Goal: Find specific page/section: Find specific page/section

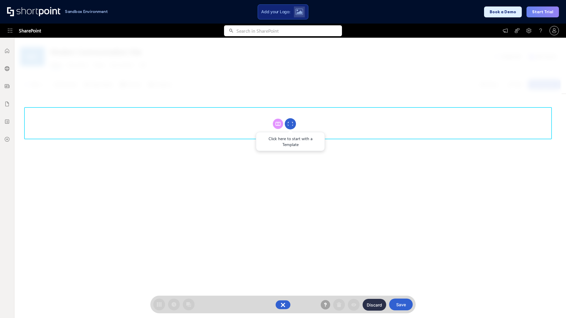
click at [290, 124] on circle at bounding box center [290, 123] width 11 height 11
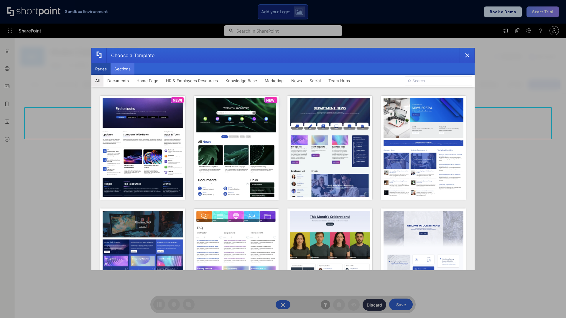
click at [122, 69] on button "Sections" at bounding box center [123, 69] width 24 height 12
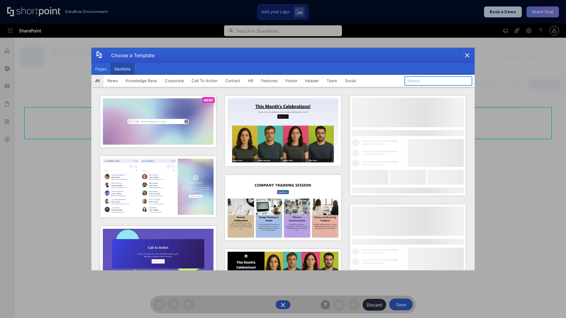
type input "FAQ 2"
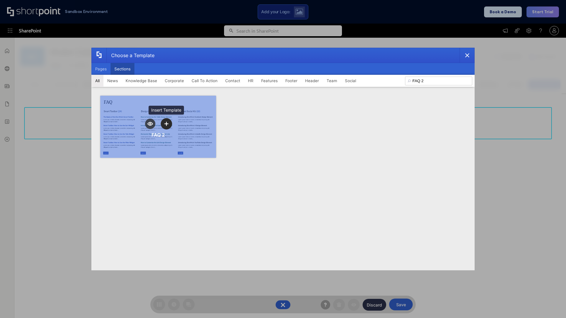
click at [166, 124] on icon "template selector" at bounding box center [166, 124] width 4 height 4
